Goal: Task Accomplishment & Management: Complete application form

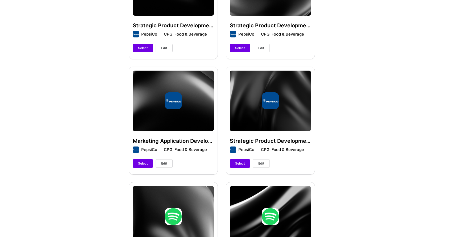
scroll to position [322, 0]
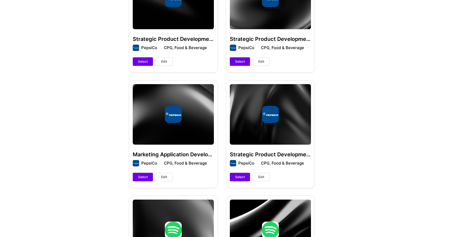
drag, startPoint x: 148, startPoint y: 171, endPoint x: 170, endPoint y: 164, distance: 22.7
click at [170, 164] on div "Marketing Application Development Leadership PepsiCo CPG, Food & Beverage Selec…" at bounding box center [173, 134] width 89 height 108
click at [165, 175] on span "Edit" at bounding box center [164, 177] width 6 height 5
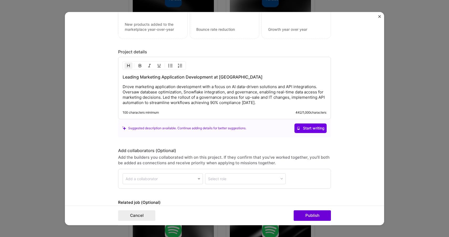
scroll to position [523, 0]
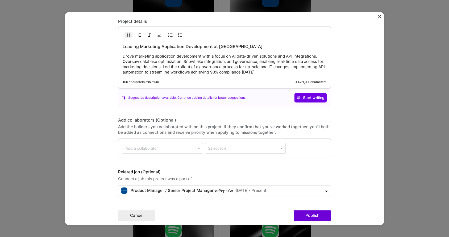
click at [378, 17] on img "Close" at bounding box center [379, 16] width 3 height 3
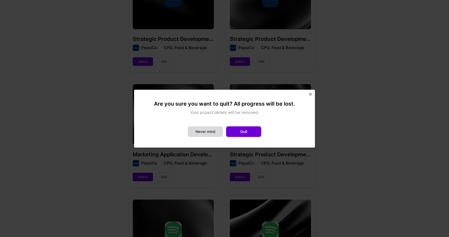
click at [216, 132] on button "Never mind" at bounding box center [205, 131] width 35 height 11
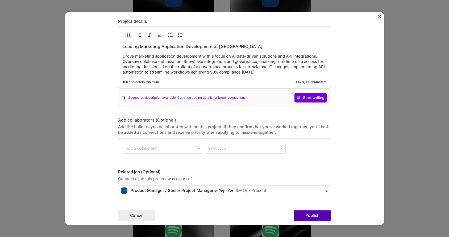
click at [322, 213] on button "Publish" at bounding box center [311, 215] width 37 height 11
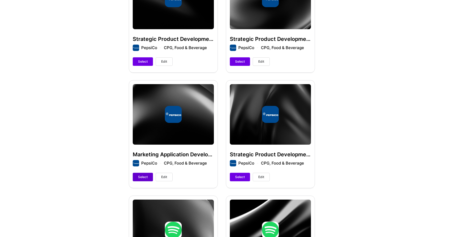
click at [145, 175] on span "Select" at bounding box center [143, 177] width 10 height 5
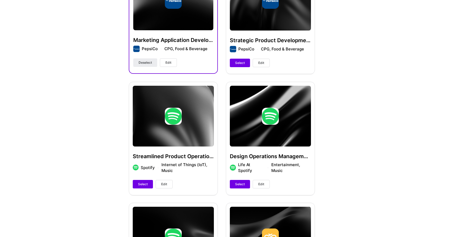
scroll to position [437, 0]
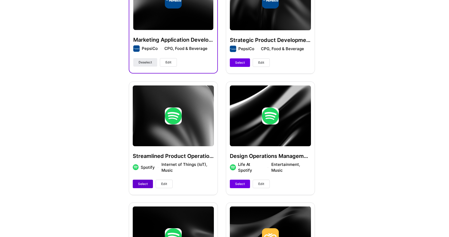
click at [144, 182] on span "Select" at bounding box center [143, 184] width 10 height 5
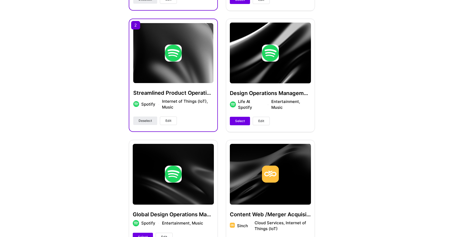
scroll to position [483, 0]
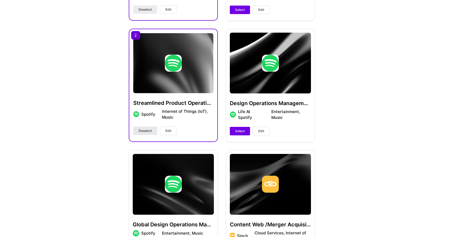
click at [146, 129] on span "Deselect" at bounding box center [144, 131] width 13 height 5
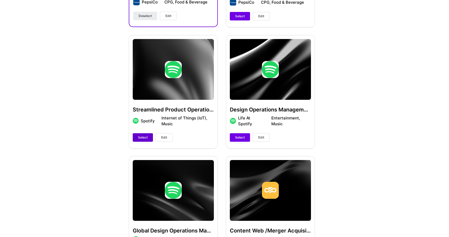
scroll to position [490, 0]
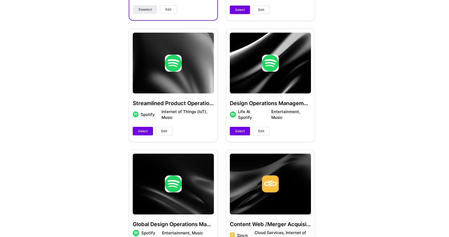
click at [163, 128] on button "Edit" at bounding box center [163, 131] width 17 height 9
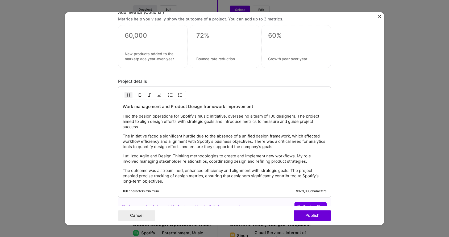
scroll to position [566, 0]
click at [137, 217] on button "Cancel" at bounding box center [136, 215] width 37 height 11
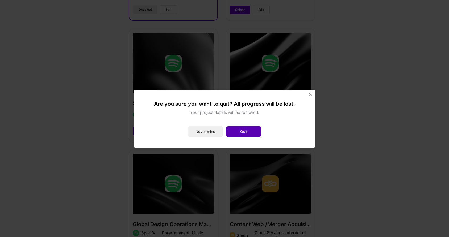
click at [243, 133] on button "Quit" at bounding box center [243, 131] width 35 height 11
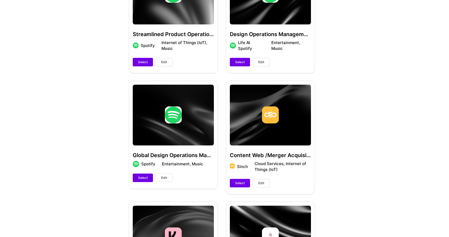
scroll to position [560, 0]
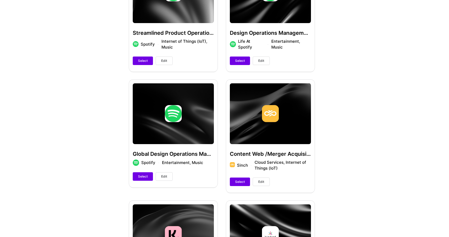
click at [163, 174] on span "Edit" at bounding box center [164, 176] width 6 height 5
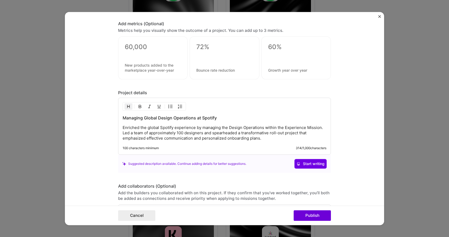
scroll to position [461, 0]
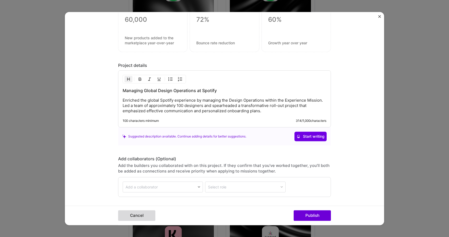
click at [144, 216] on button "Cancel" at bounding box center [136, 215] width 37 height 11
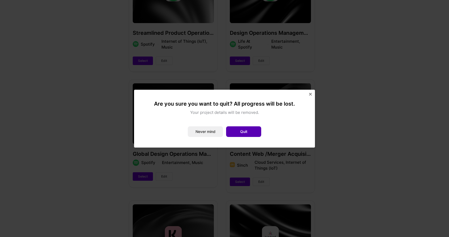
click at [254, 131] on button "Quit" at bounding box center [243, 131] width 35 height 11
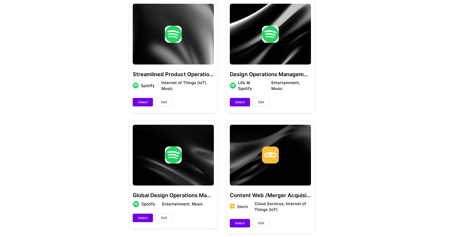
scroll to position [502, 0]
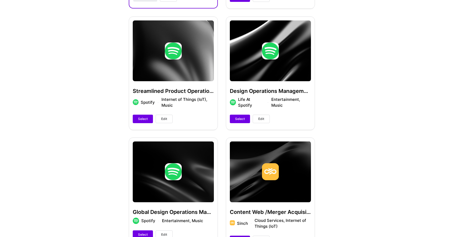
click at [259, 117] on span "Edit" at bounding box center [261, 119] width 6 height 5
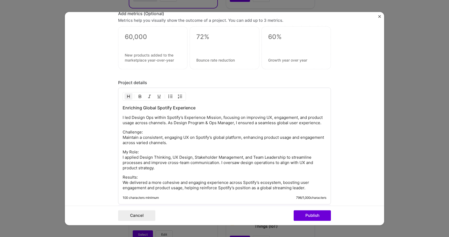
scroll to position [488, 0]
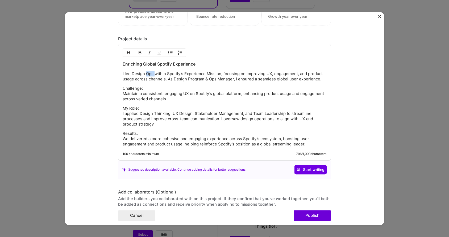
drag, startPoint x: 154, startPoint y: 75, endPoint x: 146, endPoint y: 74, distance: 7.5
click at [146, 74] on p "I led Design Ops within Spotify’s Experience Mission, focusing on improving UX,…" at bounding box center [225, 76] width 204 height 11
drag, startPoint x: 168, startPoint y: 80, endPoint x: 236, endPoint y: 80, distance: 68.3
click at [236, 80] on p "I led Designers within Spotify’s Experience Mission, focusing on improving UX, …" at bounding box center [225, 76] width 204 height 11
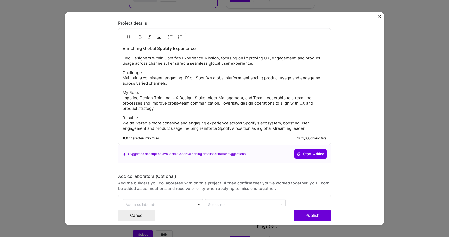
scroll to position [504, 0]
click at [219, 104] on p "My Role: I applied Design Thinking, UX Design, Stakeholder Management, and Team…" at bounding box center [225, 100] width 204 height 21
drag, startPoint x: 218, startPoint y: 104, endPoint x: 191, endPoint y: 102, distance: 27.4
click at [191, 102] on p "My Role: I applied Design Thinking, UX Design, Stakeholder Management, and Team…" at bounding box center [225, 100] width 204 height 21
click at [154, 110] on p "My Role: I applied Design Thinking, UX Design, Stakeholder Management, and Team…" at bounding box center [225, 100] width 204 height 21
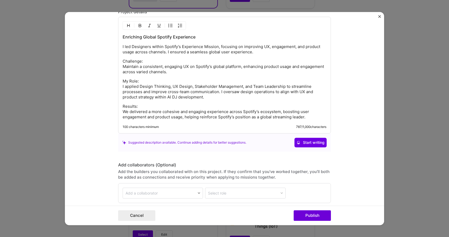
scroll to position [516, 0]
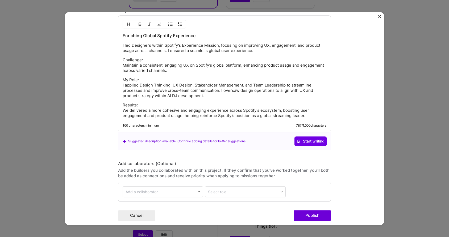
click at [147, 117] on p "Results: We delivered a more cohesive and engaging experience across Spotify’s …" at bounding box center [225, 111] width 204 height 16
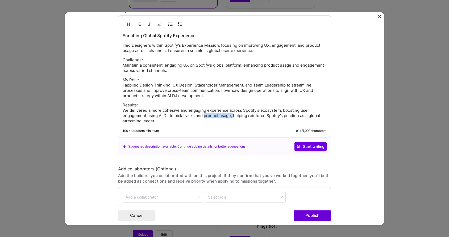
drag, startPoint x: 234, startPoint y: 117, endPoint x: 204, endPoint y: 117, distance: 29.8
click at [204, 117] on p "Results: We delivered a more cohesive and engaging experience across Spotify’s …" at bounding box center [225, 113] width 204 height 21
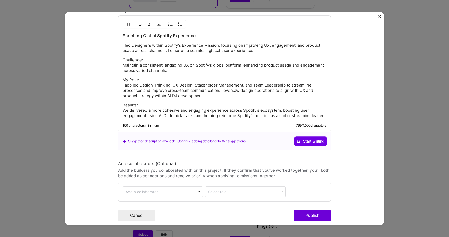
click at [217, 115] on p "Results: We delivered a more cohesive and engaging experience across Spotify’s …" at bounding box center [225, 111] width 204 height 16
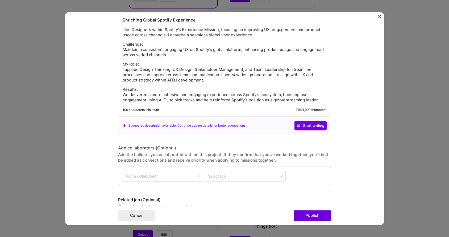
scroll to position [533, 0]
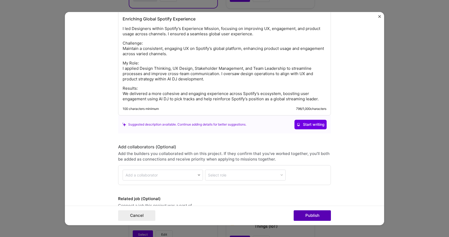
click at [316, 218] on button "Publish" at bounding box center [311, 215] width 37 height 11
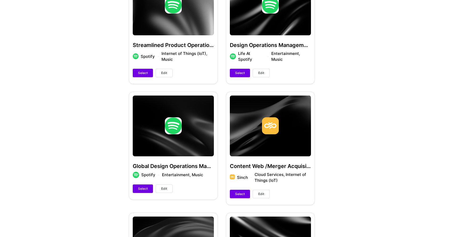
scroll to position [549, 0]
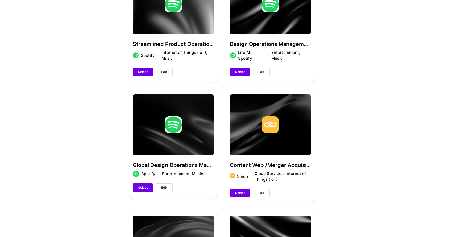
click at [170, 184] on button "Edit" at bounding box center [163, 188] width 17 height 9
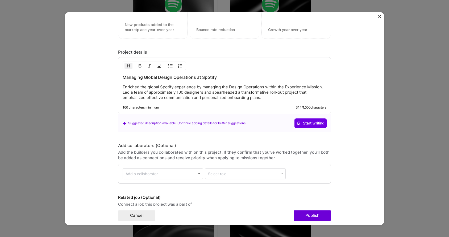
scroll to position [500, 0]
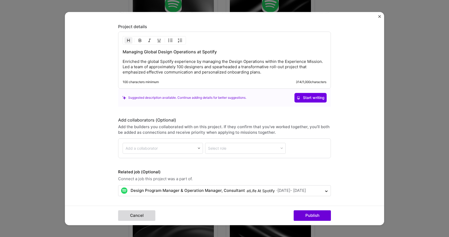
click at [127, 211] on button "Cancel" at bounding box center [136, 215] width 37 height 11
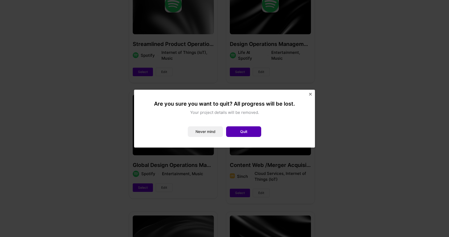
click at [241, 131] on button "Quit" at bounding box center [243, 131] width 35 height 11
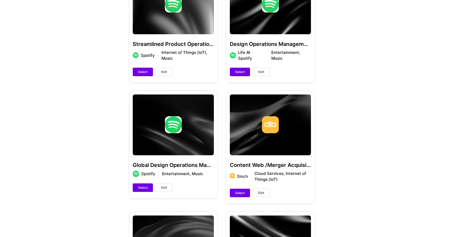
click at [264, 70] on span "Edit" at bounding box center [261, 72] width 6 height 5
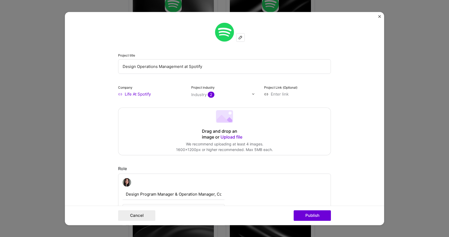
scroll to position [0, 16]
drag, startPoint x: 126, startPoint y: 193, endPoint x: 225, endPoint y: 194, distance: 98.6
click at [225, 194] on div "Design Program Manager & Operation Manager, Consultant Program Manager May, 202…" at bounding box center [224, 208] width 213 height 69
drag, startPoint x: 223, startPoint y: 65, endPoint x: 86, endPoint y: 52, distance: 138.3
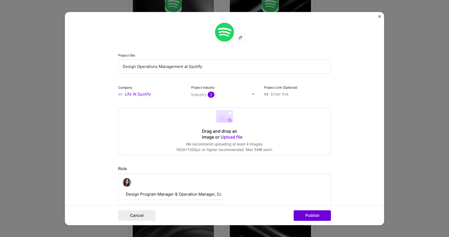
click at [86, 52] on form "Project title Design Operations Management at Spotify Company Life At Spotify P…" at bounding box center [224, 119] width 319 height 214
paste input "Program Manager & Operation Manager, Consultant"
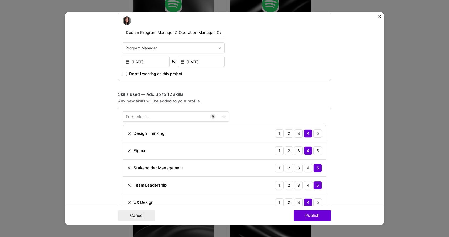
scroll to position [192, 0]
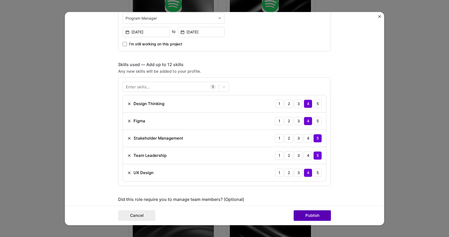
type input "Design Program Manager & Operation Manager, Consultant"
click at [321, 215] on button "Publish" at bounding box center [311, 215] width 37 height 11
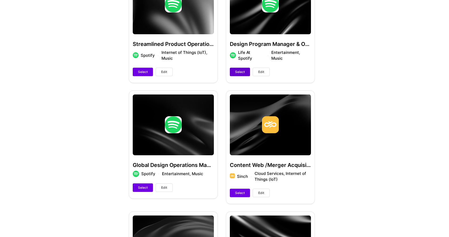
click at [239, 70] on span "Select" at bounding box center [240, 72] width 10 height 5
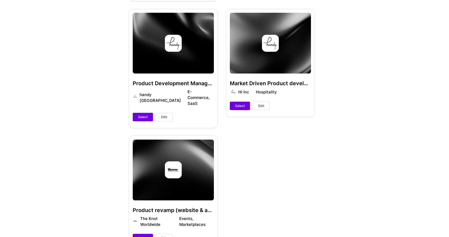
scroll to position [999, 0]
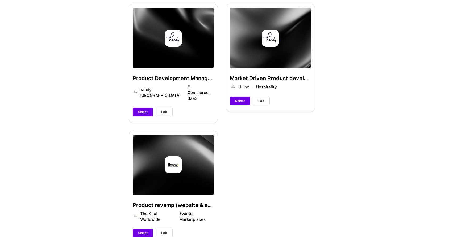
click at [266, 97] on button "Edit" at bounding box center [260, 101] width 17 height 9
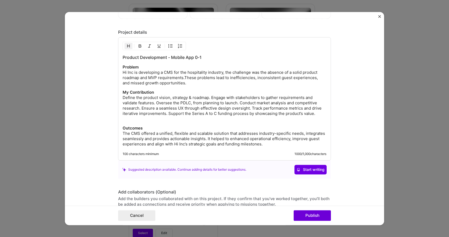
scroll to position [617, 0]
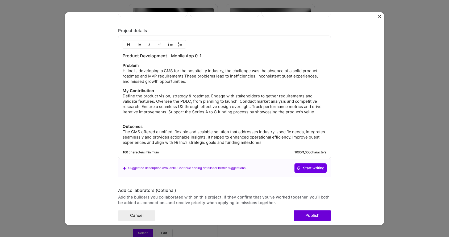
click at [229, 133] on p "Outcomes The CMS offered a unified, flexible and scalable solution that address…" at bounding box center [225, 134] width 204 height 21
click at [309, 138] on p "Outcomes The CMS offered a unified, flexible and scalable solution that address…" at bounding box center [225, 134] width 204 height 21
click at [319, 215] on button "Publish" at bounding box center [311, 215] width 37 height 11
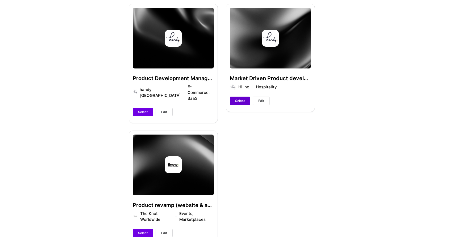
click at [243, 99] on span "Select" at bounding box center [240, 101] width 10 height 5
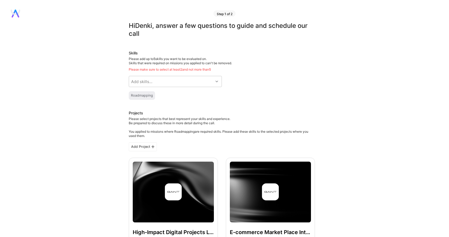
scroll to position [0, 0]
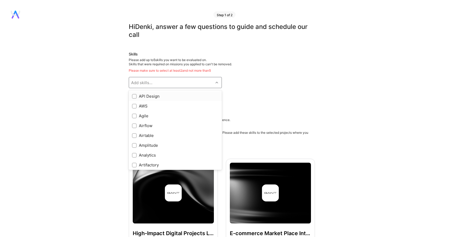
click at [217, 83] on icon at bounding box center [216, 82] width 3 height 3
click at [134, 116] on input "checkbox" at bounding box center [135, 117] width 4 height 4
checkbox input "true"
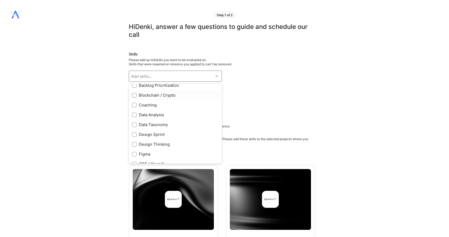
scroll to position [96, 0]
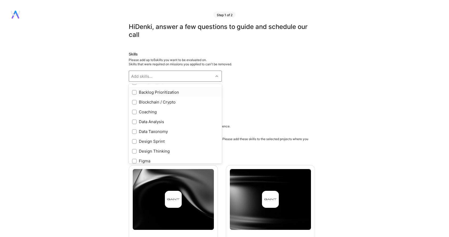
click at [135, 91] on input "checkbox" at bounding box center [135, 93] width 4 height 4
checkbox input "true"
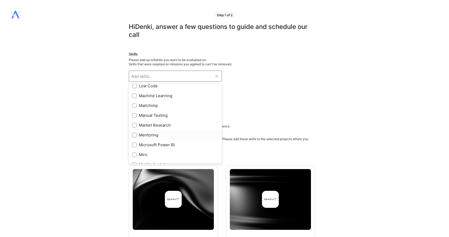
scroll to position [314, 0]
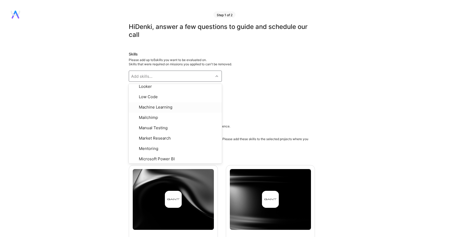
click at [178, 77] on div "Add skills..." at bounding box center [171, 76] width 84 height 11
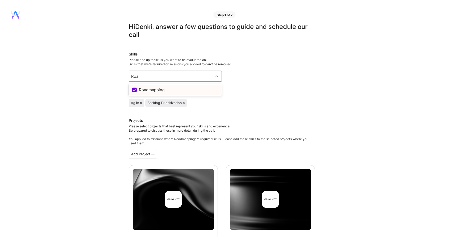
type input "Road"
click at [153, 91] on div "Roadmapping" at bounding box center [175, 90] width 87 height 6
checkbox input "true"
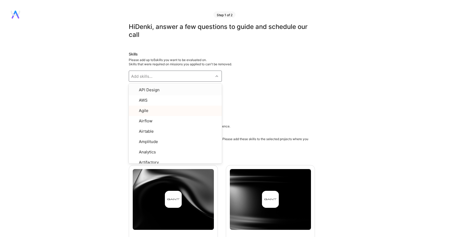
click at [158, 77] on div "Add skills..." at bounding box center [171, 76] width 84 height 11
type input "roa"
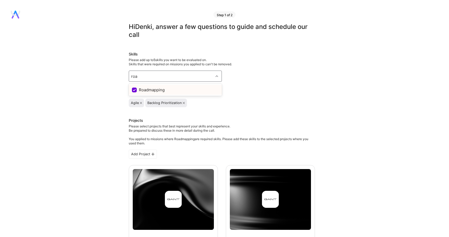
click at [136, 90] on input "checkbox" at bounding box center [134, 90] width 5 height 5
checkbox input "true"
type input "roadmapping"
click at [198, 77] on div "roadmapping" at bounding box center [171, 76] width 84 height 11
click at [200, 77] on div "Add skills..." at bounding box center [171, 76] width 84 height 11
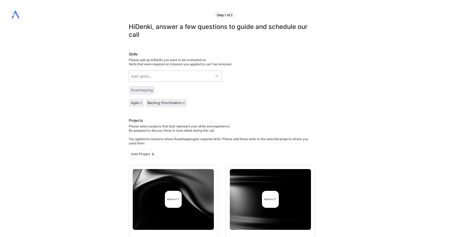
click at [247, 83] on div "Skills Please add up to 5 skills you want to be evaluated on. Skills that were …" at bounding box center [222, 80] width 186 height 56
click at [146, 92] on div "Roadmapping" at bounding box center [142, 90] width 22 height 4
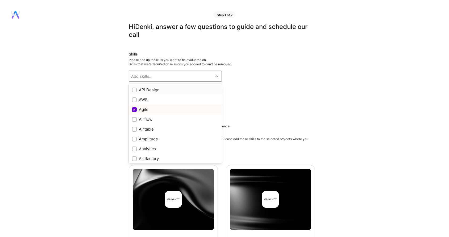
click at [166, 76] on div "Add skills..." at bounding box center [171, 76] width 84 height 11
type input "r"
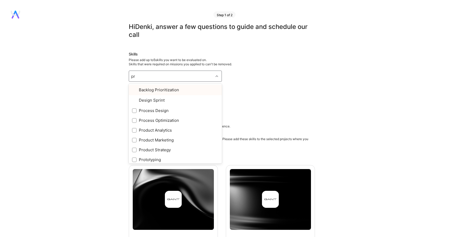
type input "pro"
click at [134, 99] on input "checkbox" at bounding box center [135, 100] width 4 height 4
checkbox input "true"
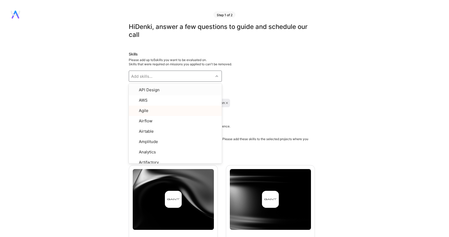
click at [181, 75] on div "Add skills..." at bounding box center [171, 76] width 84 height 11
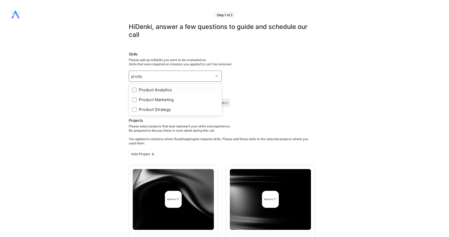
type input "produc"
click at [133, 111] on input "checkbox" at bounding box center [135, 110] width 4 height 4
checkbox input "true"
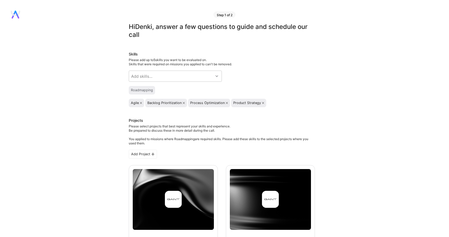
click at [143, 91] on div "Roadmapping" at bounding box center [142, 90] width 22 height 4
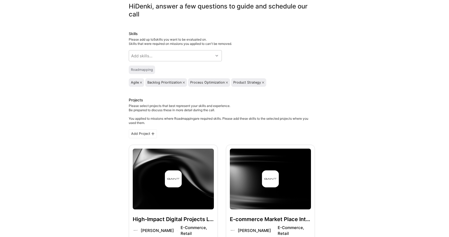
scroll to position [21, 0]
drag, startPoint x: 226, startPoint y: 83, endPoint x: 177, endPoint y: 42, distance: 63.2
click at [177, 43] on div "Skills Please add up to 5 skills you want to be evaluated on. Skills that were …" at bounding box center [222, 59] width 186 height 56
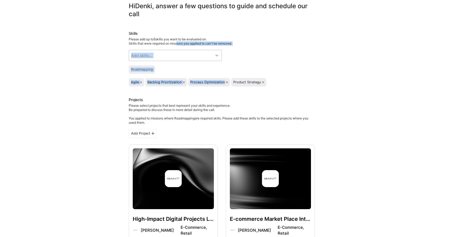
click at [179, 54] on div "Add skills..." at bounding box center [171, 55] width 84 height 11
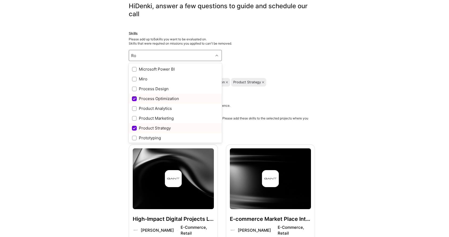
type input "R"
checkbox input "true"
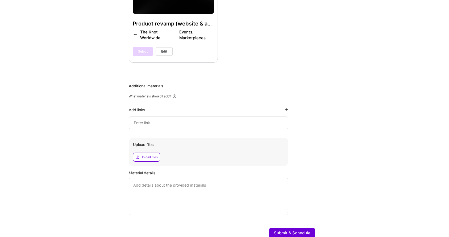
scroll to position [1188, 0]
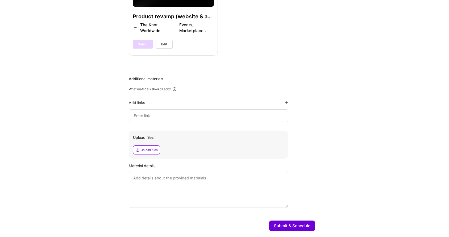
click at [153, 148] on div "Upload files" at bounding box center [149, 150] width 17 height 4
click at [150, 146] on div "Upload files" at bounding box center [146, 150] width 27 height 9
click at [274, 173] on textarea at bounding box center [208, 189] width 159 height 37
type textarea "J"
type textarea "Describe how I run my project from Project and Pr"
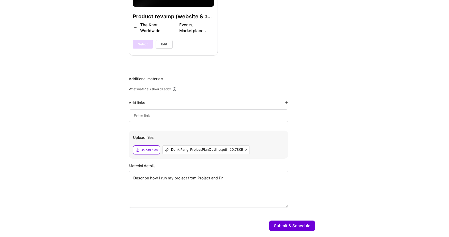
drag, startPoint x: 240, startPoint y: 162, endPoint x: 100, endPoint y: 153, distance: 140.3
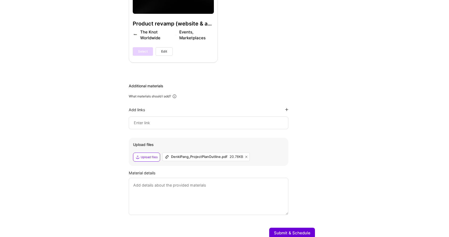
scroll to position [1186, 0]
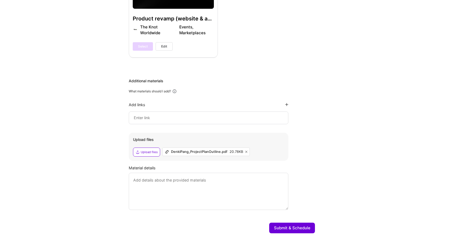
click at [300, 223] on button "Submit & Schedule" at bounding box center [292, 228] width 46 height 11
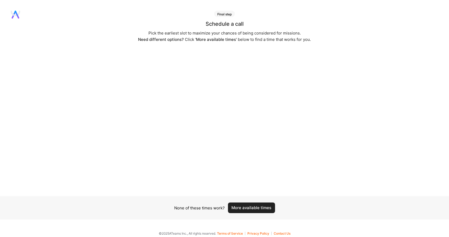
click at [256, 208] on button "More available times" at bounding box center [251, 208] width 47 height 11
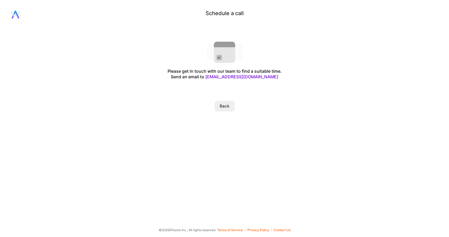
click at [229, 106] on button "Back" at bounding box center [224, 106] width 20 height 11
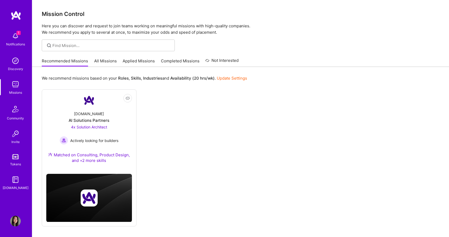
click at [17, 35] on span "1" at bounding box center [18, 33] width 4 height 4
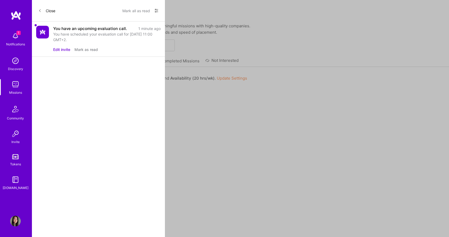
drag, startPoint x: 105, startPoint y: 36, endPoint x: 151, endPoint y: 39, distance: 46.4
click at [151, 39] on div "You have scheduled your evaluation call for [DATE] 11:00 GMT+2." at bounding box center [106, 36] width 107 height 11
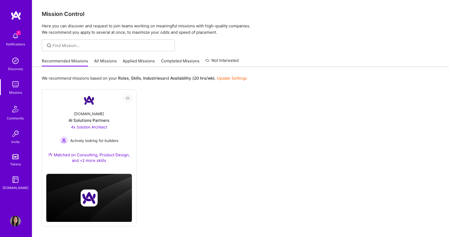
click at [282, 44] on div "1 1 Notifications Discovery Missions Community Invite Tokens [DOMAIN_NAME] Prof…" at bounding box center [224, 127] width 449 height 254
click at [136, 62] on link "Applied Missions" at bounding box center [139, 62] width 32 height 9
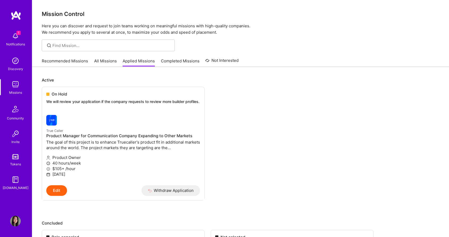
click at [110, 63] on link "All Missions" at bounding box center [105, 62] width 23 height 9
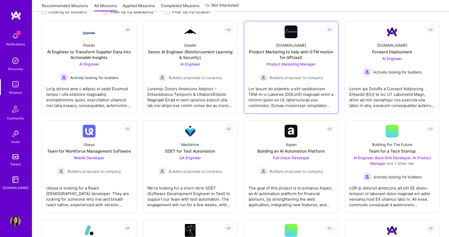
scroll to position [84, 0]
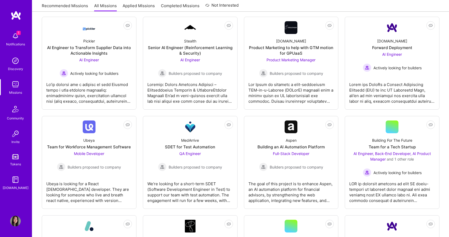
click at [17, 33] on span "1" at bounding box center [18, 33] width 4 height 4
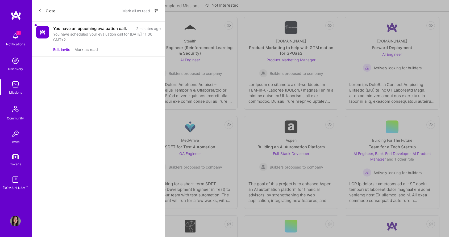
click at [75, 42] on div "You have scheduled your evaluation call for [DATE] 11:00 GMT+2." at bounding box center [106, 36] width 107 height 11
click at [66, 49] on button "Edit invite" at bounding box center [61, 50] width 17 height 6
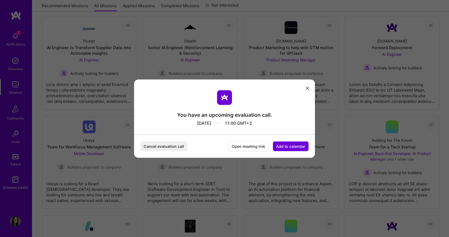
drag, startPoint x: 250, startPoint y: 148, endPoint x: 280, endPoint y: 126, distance: 36.9
click at [281, 126] on div "You have an upcoming evaluation call. [DATE] 11:00 GMT+2 Cancel evaluation call…" at bounding box center [224, 118] width 181 height 78
click at [286, 145] on button "Add to calendar" at bounding box center [291, 146] width 36 height 10
click at [293, 106] on div "Google Calendar" at bounding box center [284, 106] width 44 height 10
click at [308, 88] on icon "modal" at bounding box center [307, 88] width 3 height 3
